Goal: Task Accomplishment & Management: Manage account settings

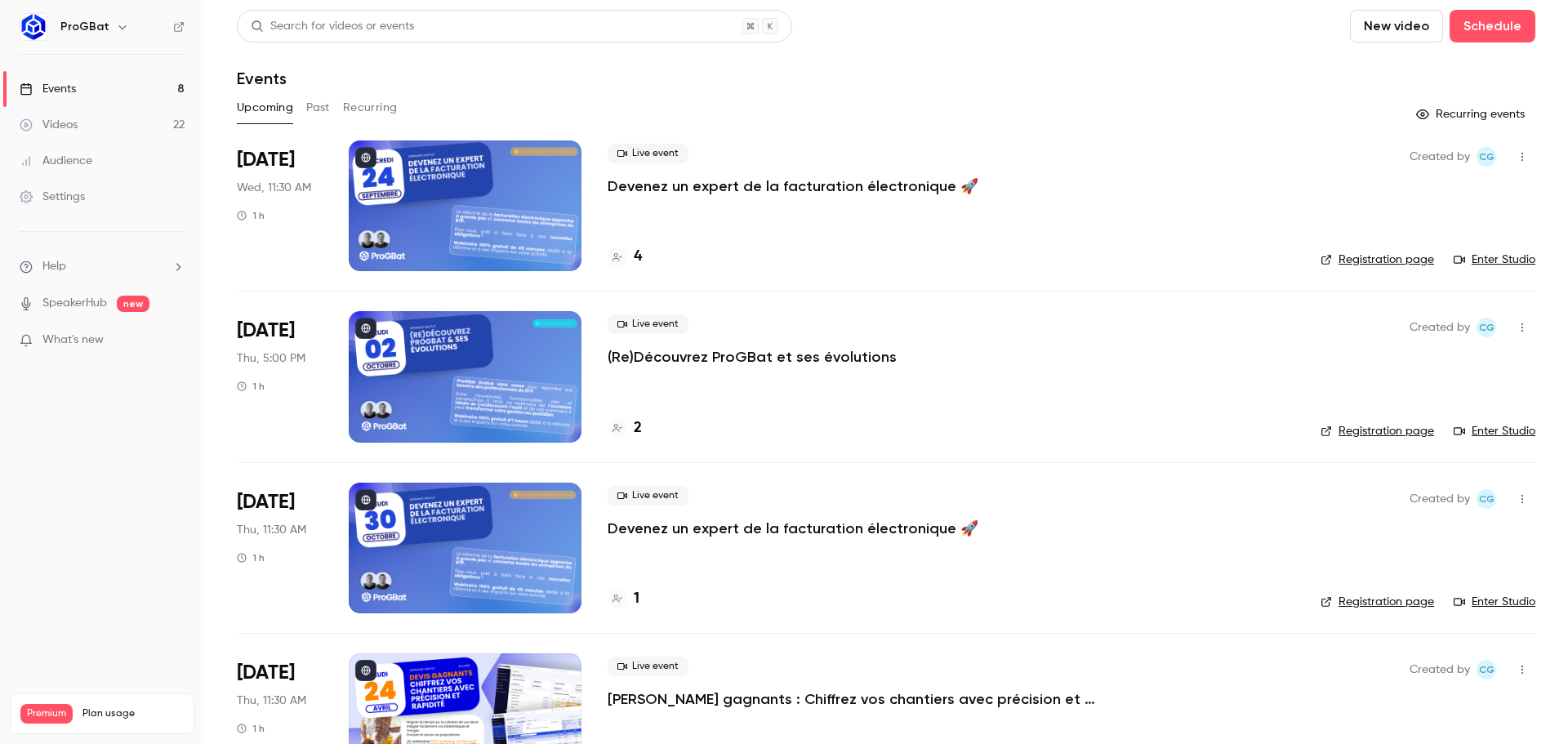
click at [695, 186] on p "Devenez un expert de la facturation électronique 🚀" at bounding box center [793, 186] width 371 height 20
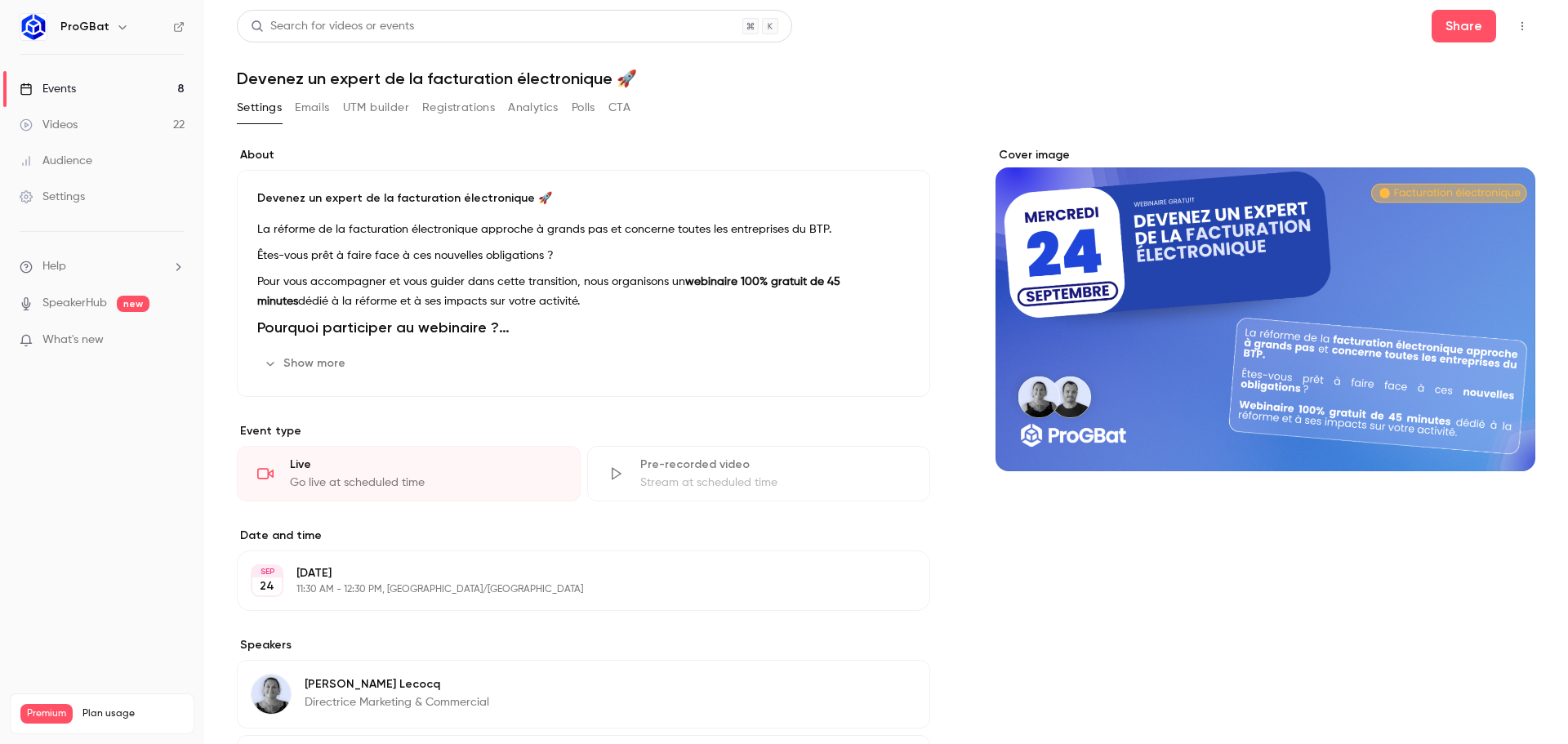
click at [317, 112] on button "Emails" at bounding box center [312, 108] width 35 height 26
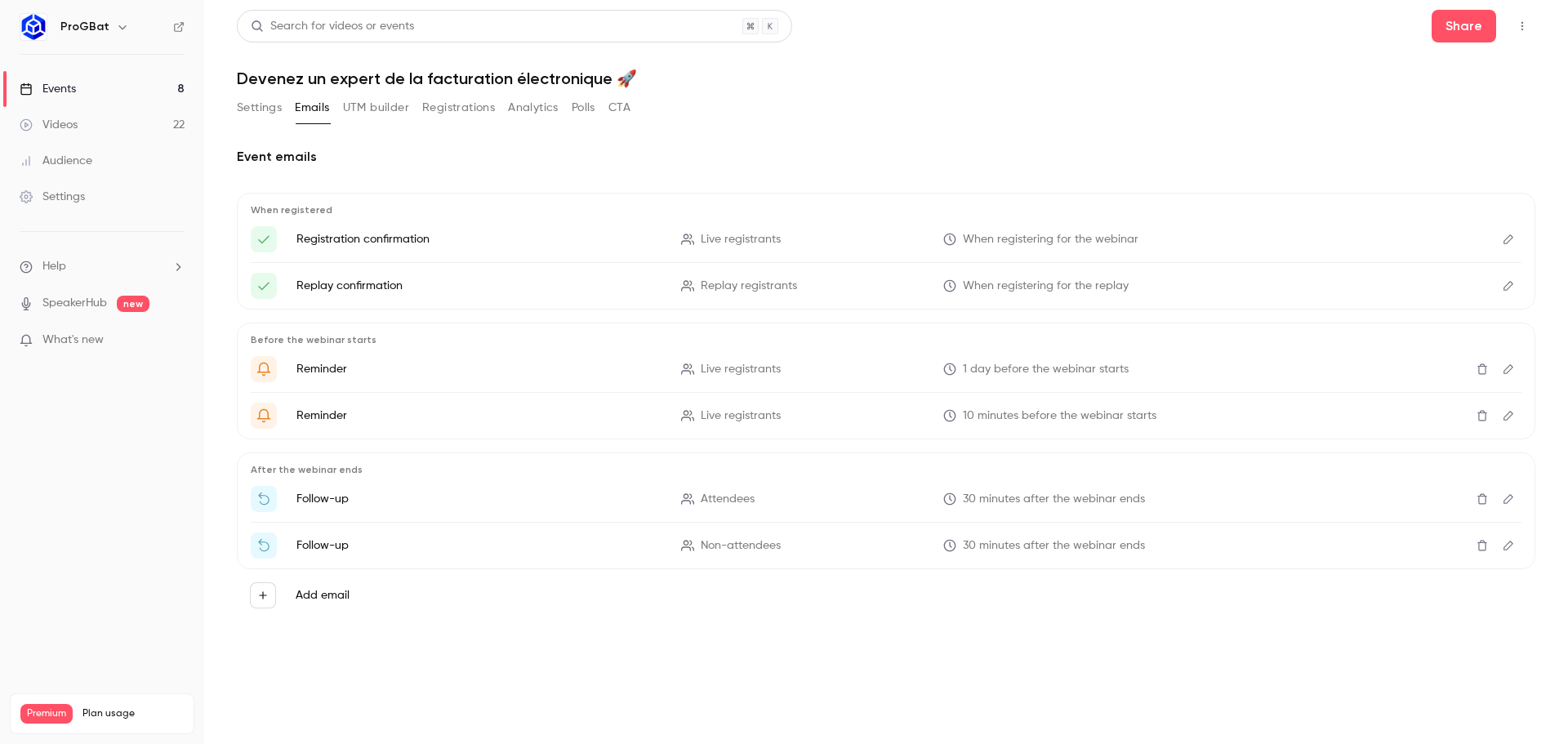
click at [379, 112] on button "UTM builder" at bounding box center [376, 108] width 66 height 26
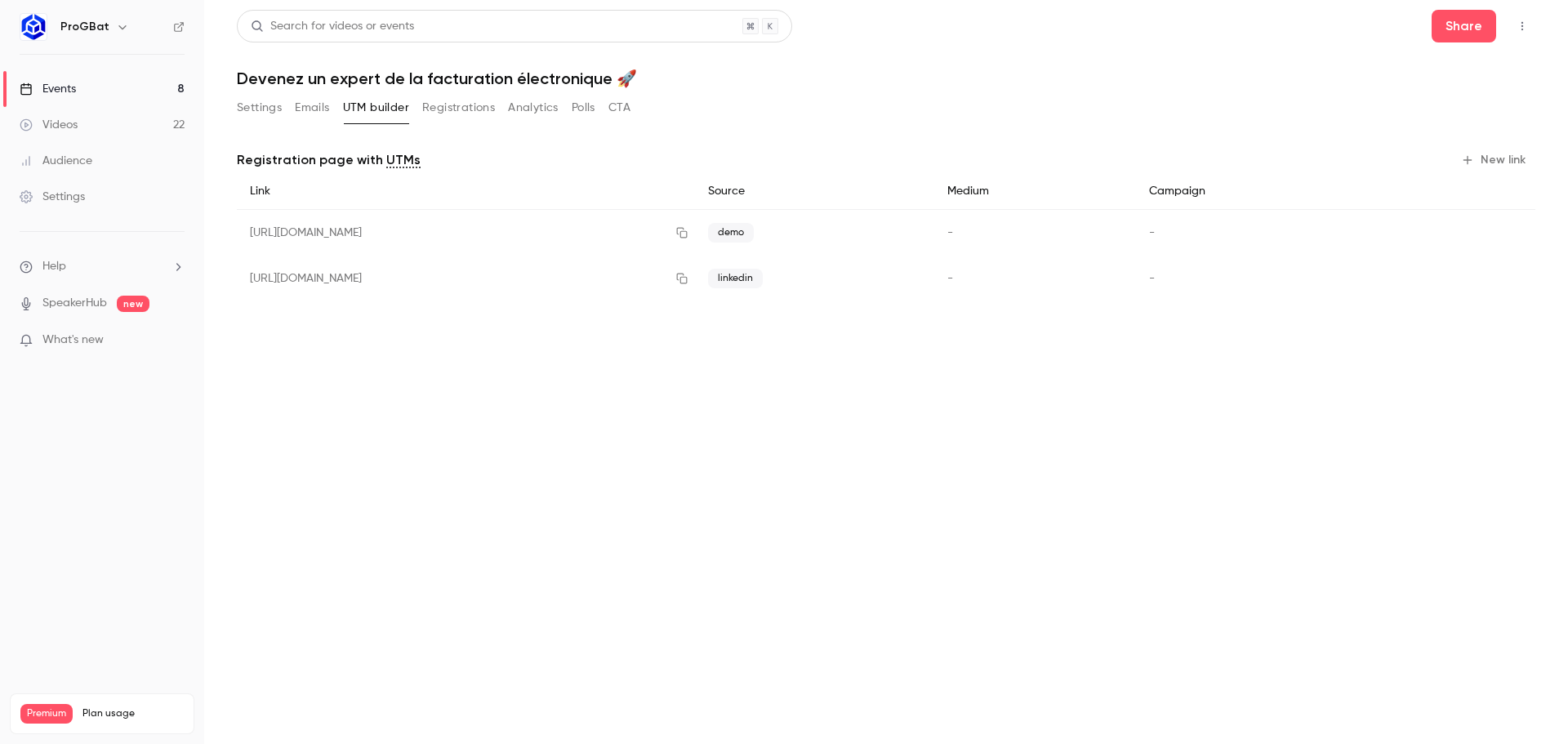
click at [328, 113] on button "Emails" at bounding box center [312, 108] width 35 height 26
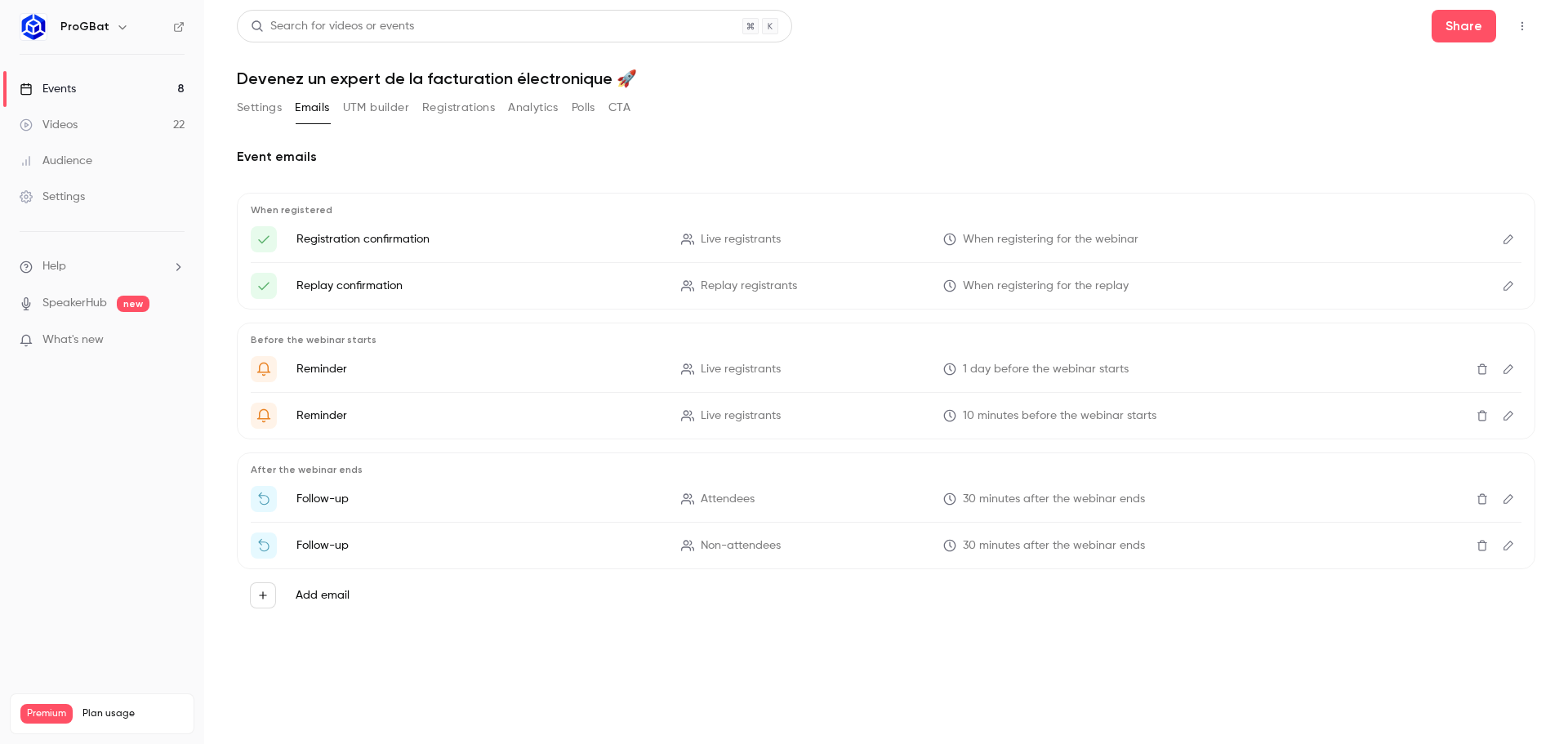
click at [460, 110] on button "Registrations" at bounding box center [458, 108] width 73 height 26
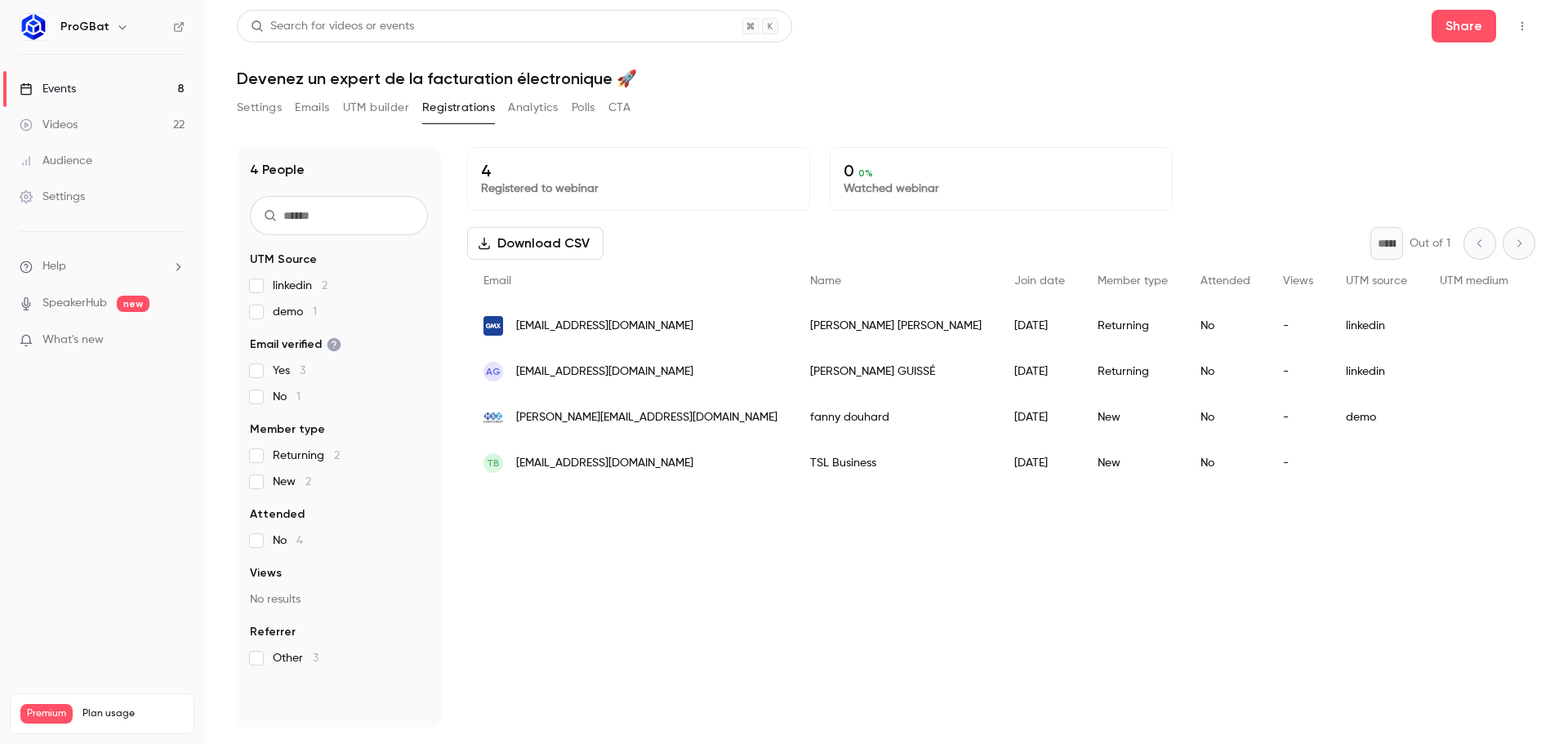
click at [383, 109] on button "UTM builder" at bounding box center [376, 108] width 66 height 26
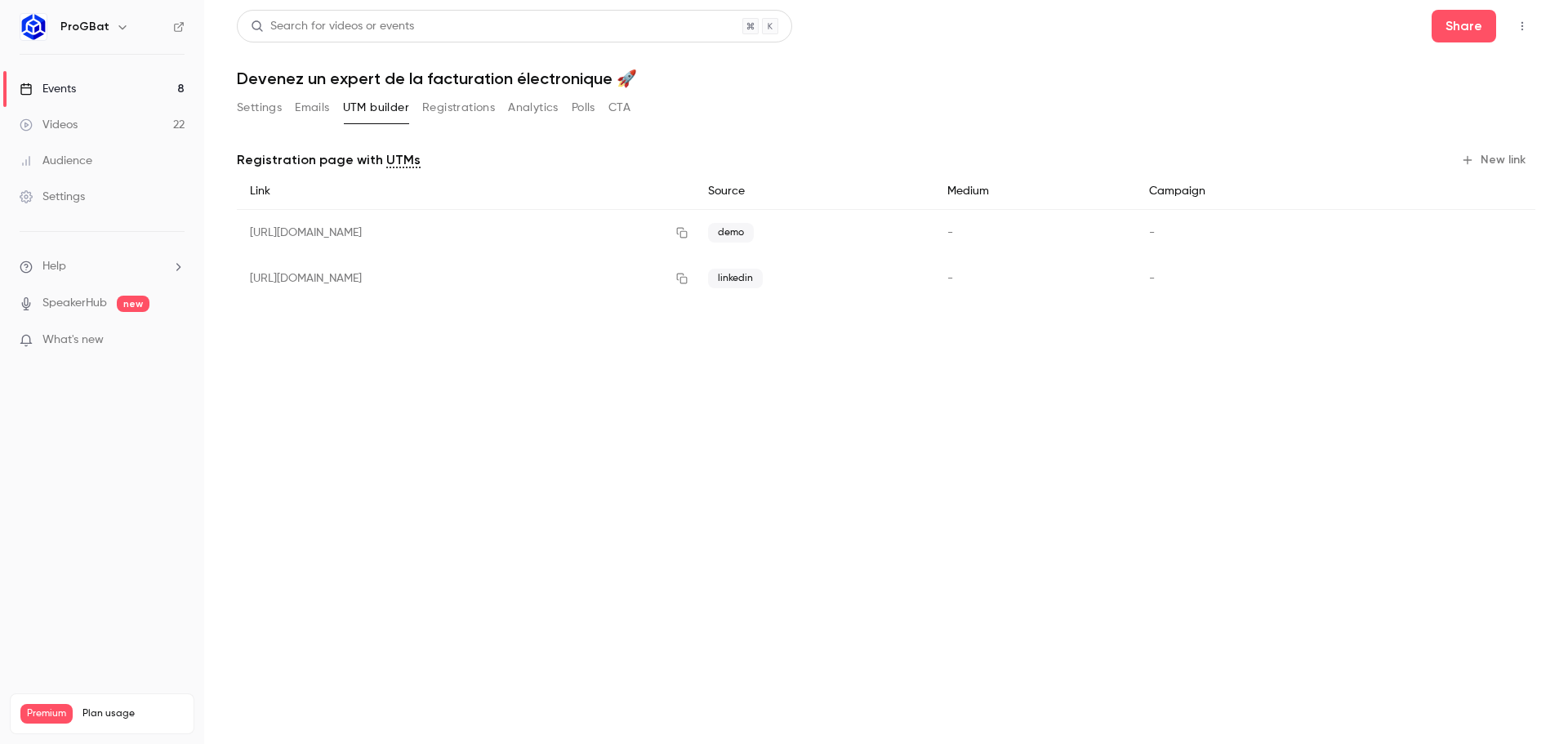
click at [328, 111] on button "Emails" at bounding box center [312, 108] width 35 height 26
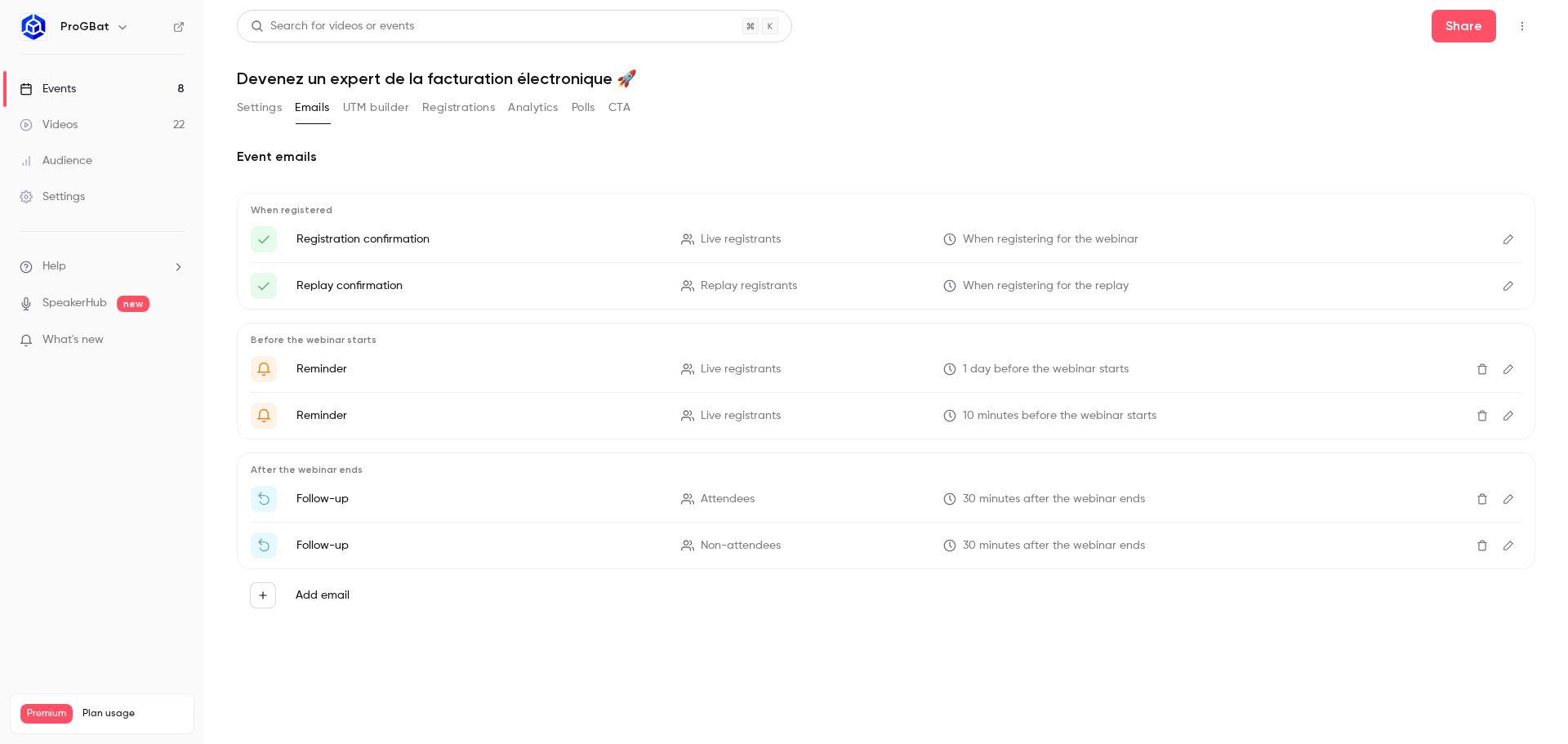
click at [287, 111] on div "Settings Emails UTM builder Registrations Analytics Polls CTA" at bounding box center [434, 108] width 394 height 26
click at [266, 109] on button "Settings" at bounding box center [259, 108] width 45 height 26
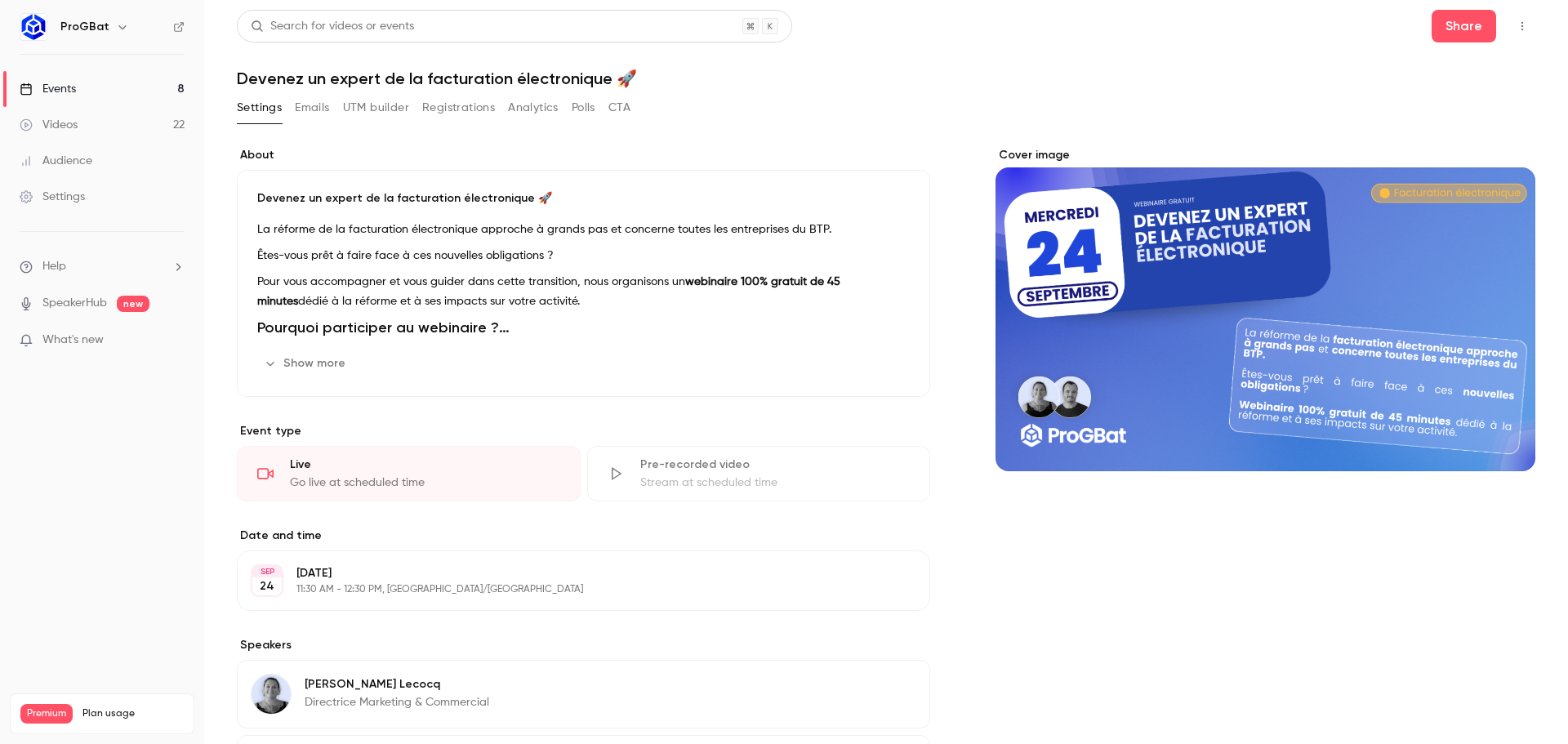
click at [486, 115] on button "Registrations" at bounding box center [458, 108] width 73 height 26
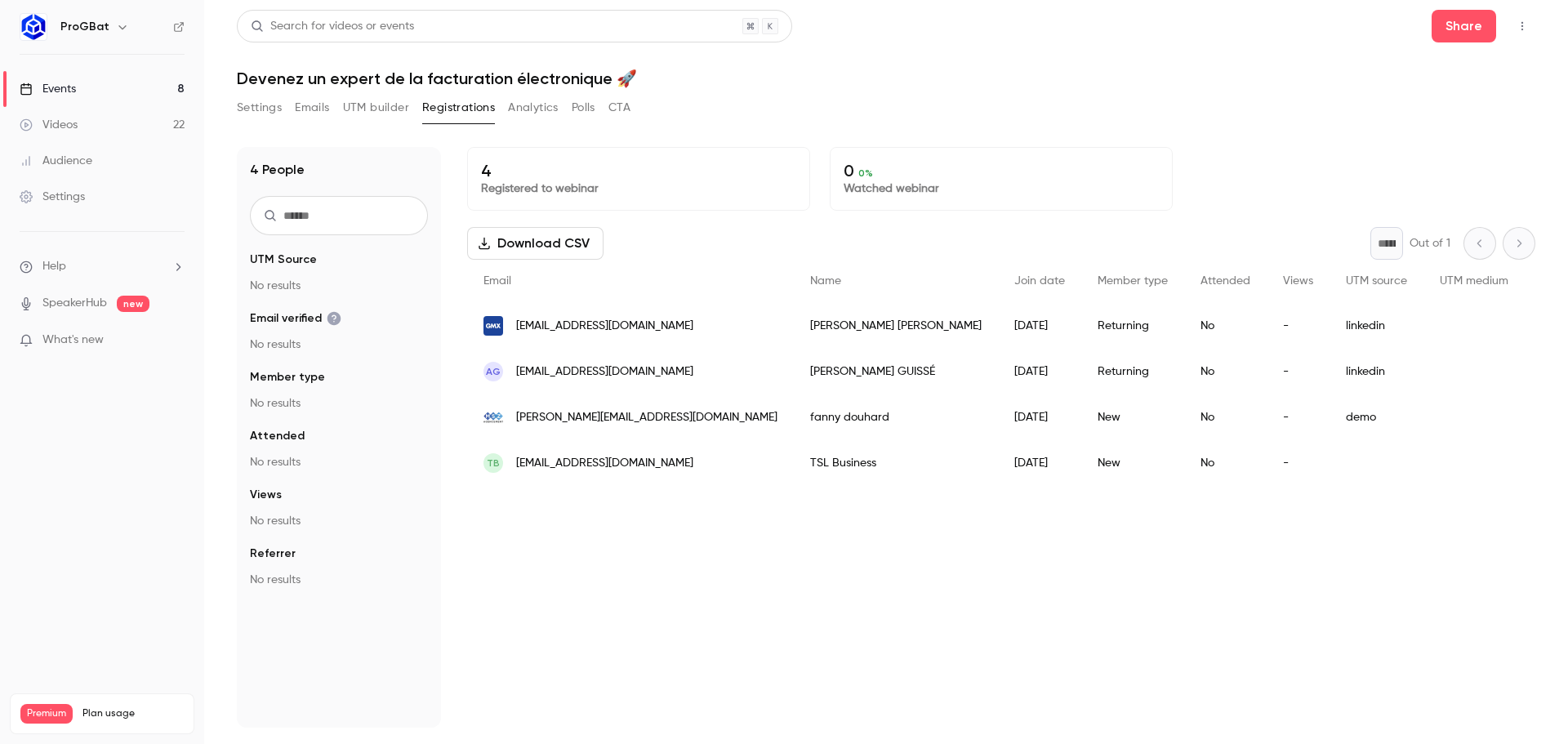
click at [514, 116] on button "Analytics" at bounding box center [533, 108] width 50 height 26
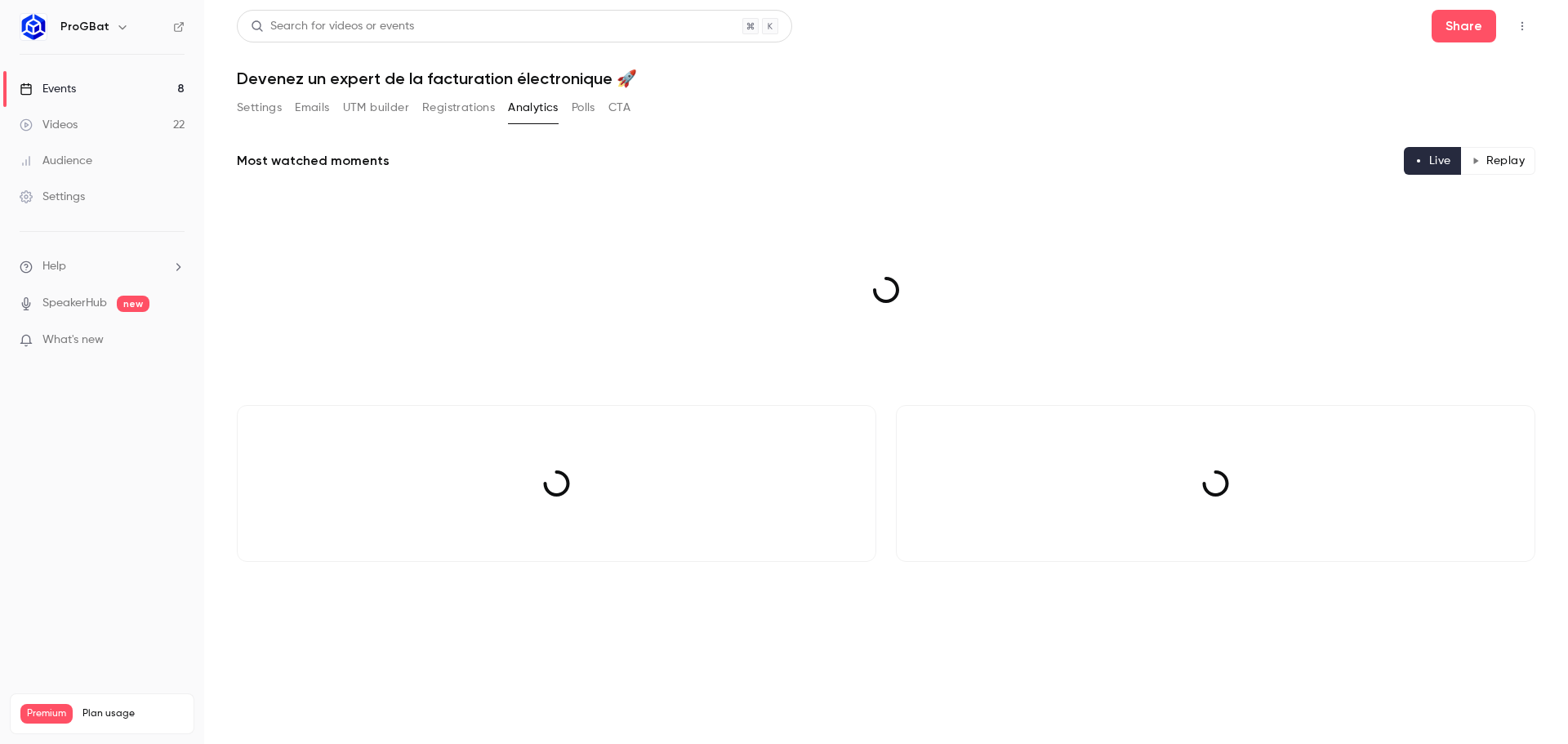
drag, startPoint x: 589, startPoint y: 111, endPoint x: 611, endPoint y: 115, distance: 22.4
click at [591, 113] on button "Polls" at bounding box center [584, 108] width 24 height 26
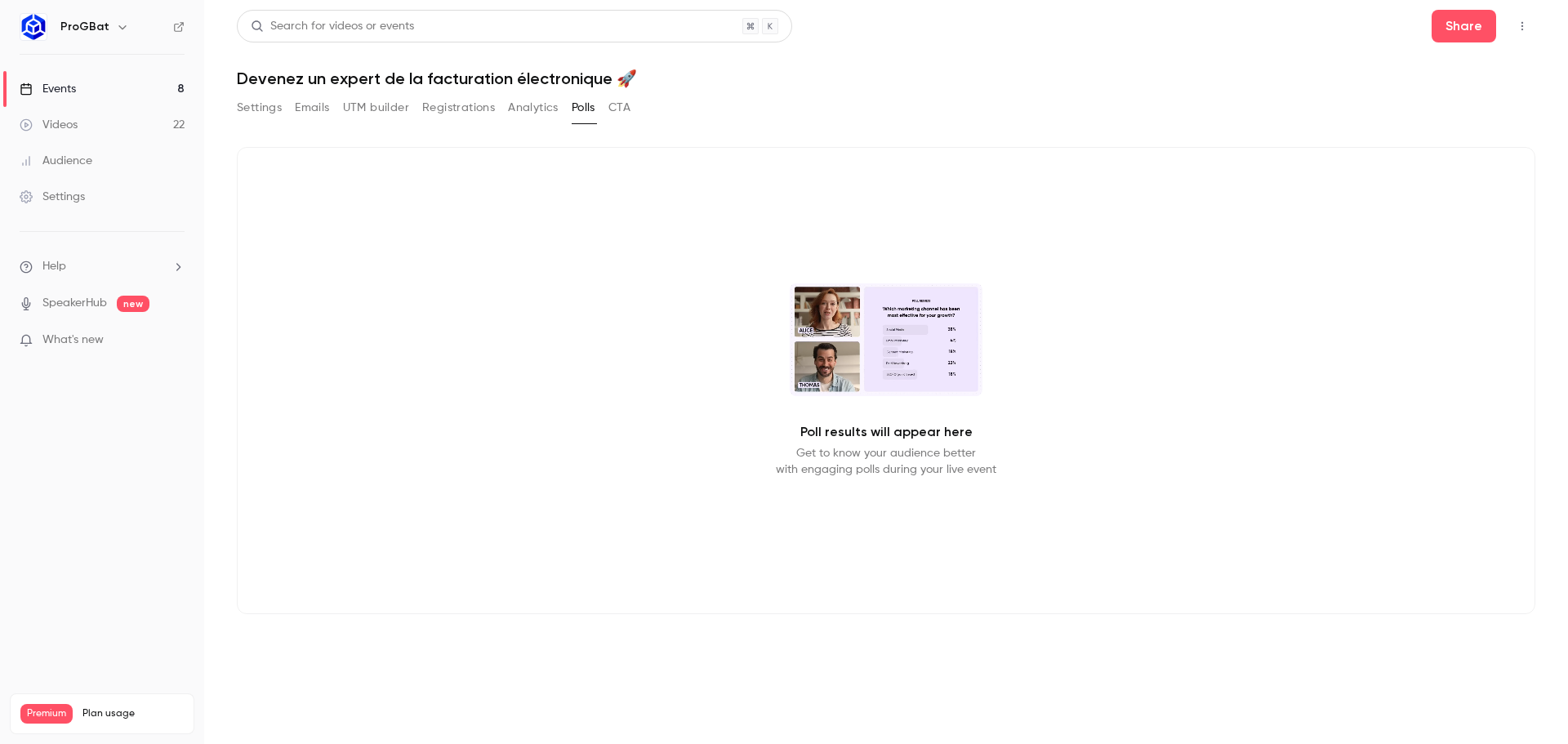
click at [469, 114] on button "Registrations" at bounding box center [458, 108] width 73 height 26
